Goal: Transaction & Acquisition: Register for event/course

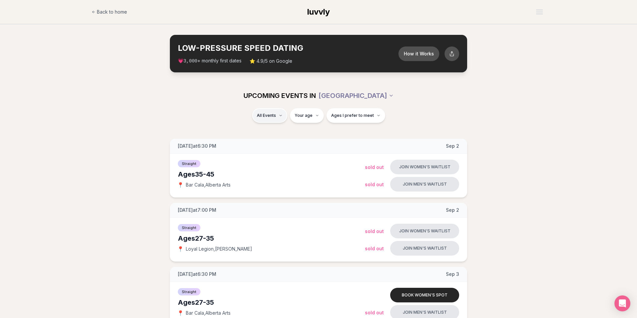
click at [262, 133] on span "Straight" at bounding box center [257, 132] width 17 height 7
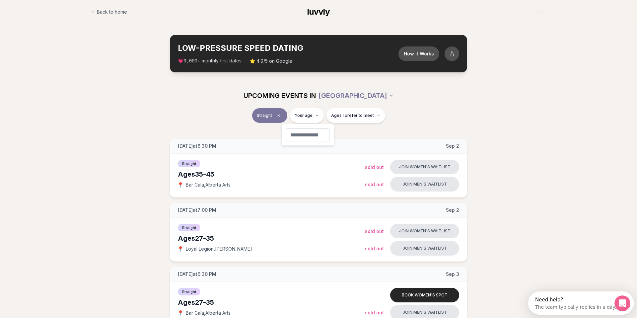
click at [299, 137] on input "number" at bounding box center [307, 134] width 44 height 13
type input "**"
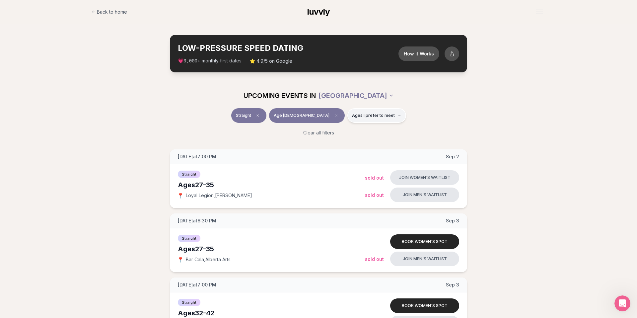
click at [364, 117] on span "Ages I prefer to meet" at bounding box center [373, 115] width 43 height 5
click at [350, 129] on span "Younger than me" at bounding box center [354, 131] width 37 height 7
click at [332, 129] on button "Younger than me" at bounding box center [328, 131] width 5 height 5
click at [271, 128] on div "Clear all filters" at bounding box center [318, 132] width 371 height 15
